Goal: Task Accomplishment & Management: Use online tool/utility

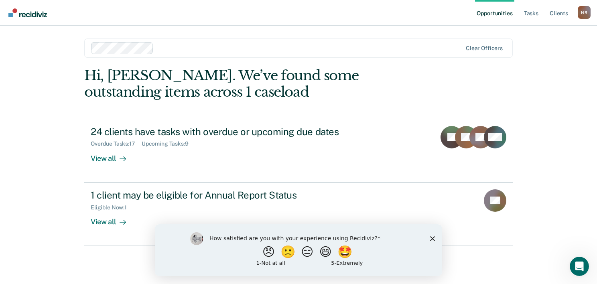
click at [431, 236] on icon "Close survey" at bounding box center [432, 238] width 5 height 5
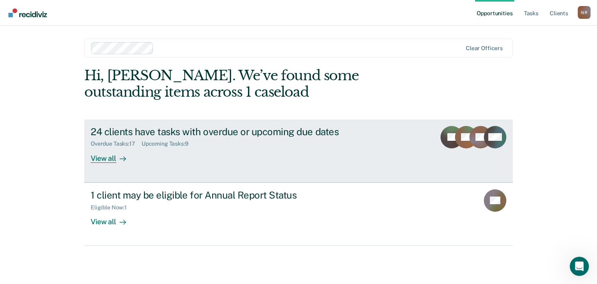
click at [112, 156] on div "View all" at bounding box center [113, 155] width 45 height 16
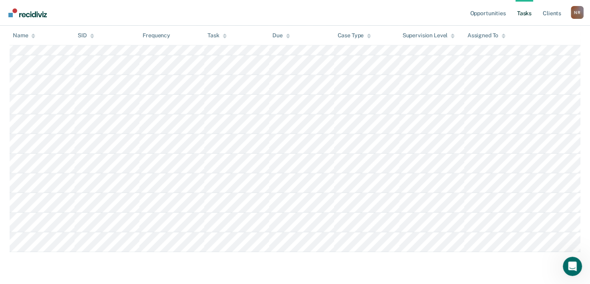
scroll to position [450, 0]
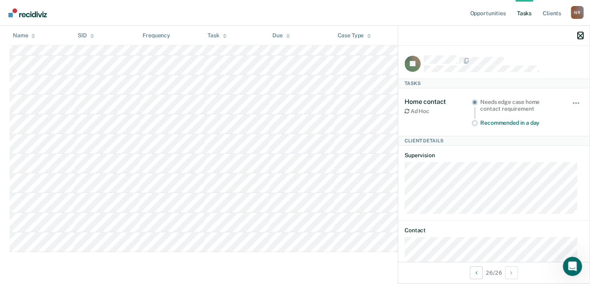
click at [580, 33] on icon "button" at bounding box center [581, 36] width 6 height 6
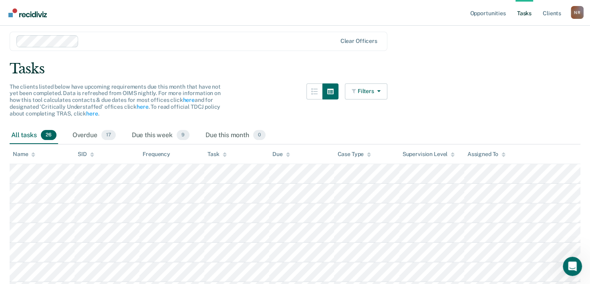
scroll to position [0, 0]
